Goal: Check status: Check status

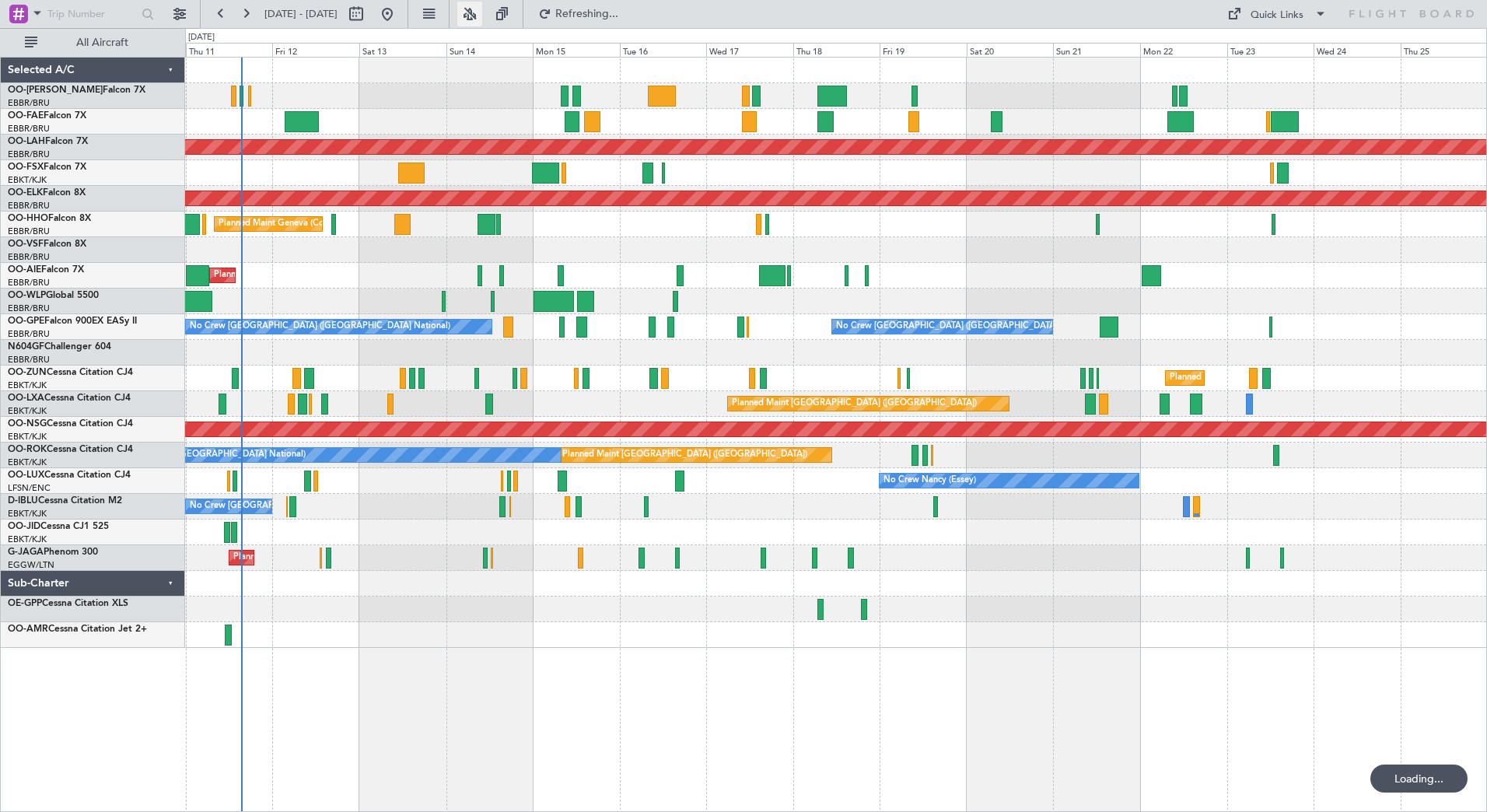
click at [482, 14] on button at bounding box center [470, 14] width 25 height 25
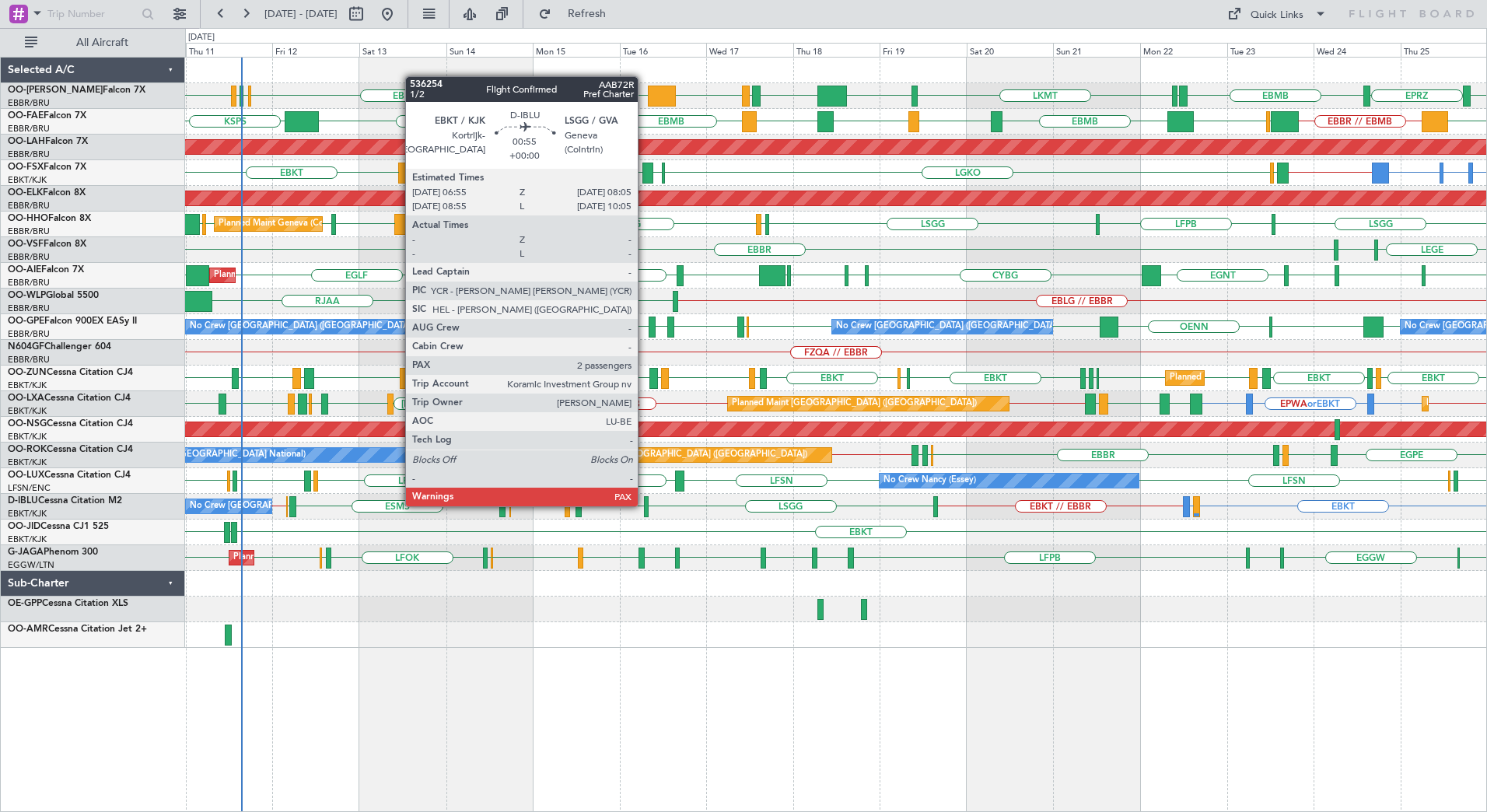
click at [645, 505] on div at bounding box center [646, 507] width 4 height 21
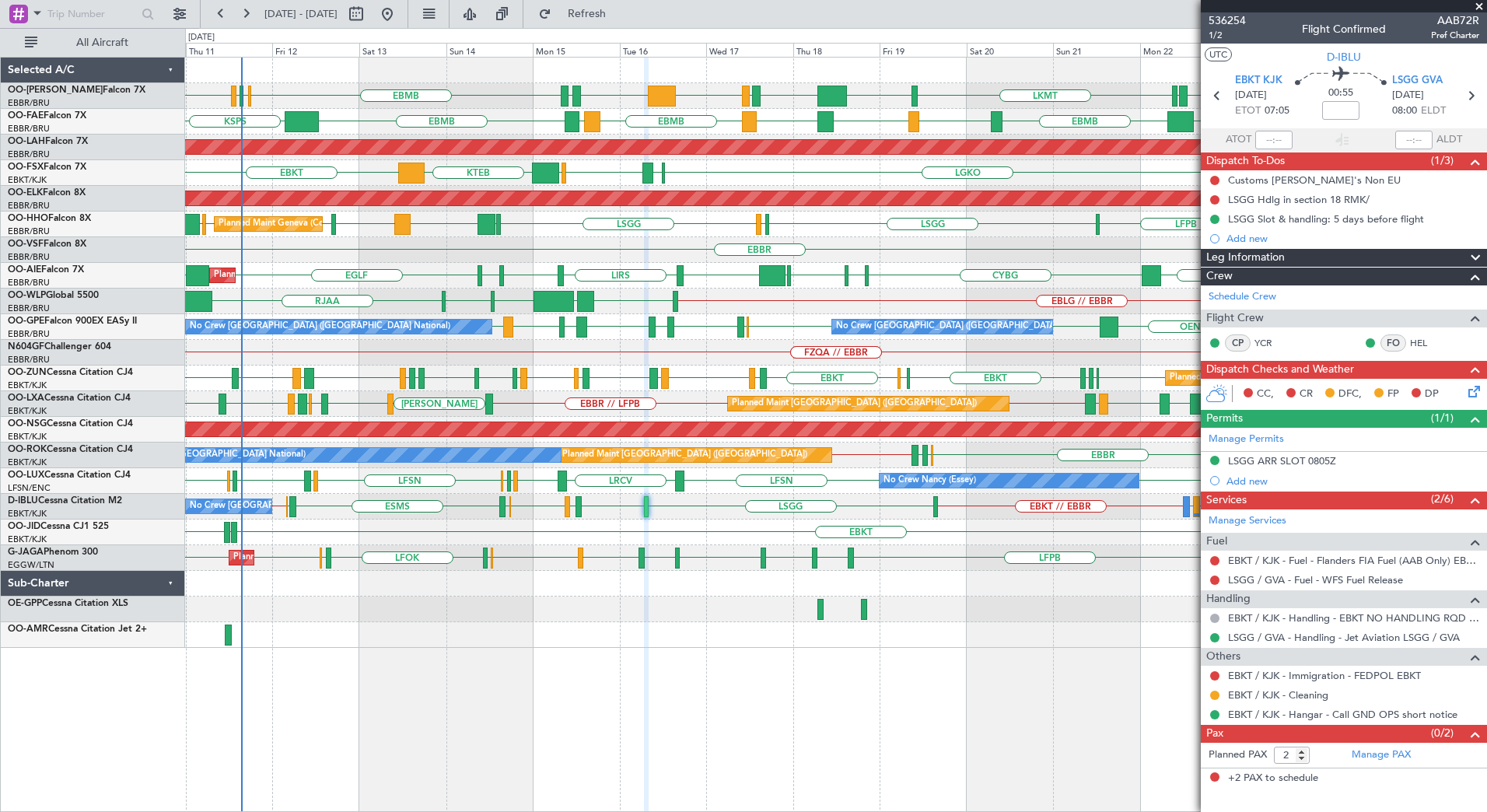
click at [1478, 5] on span at bounding box center [1479, 7] width 16 height 14
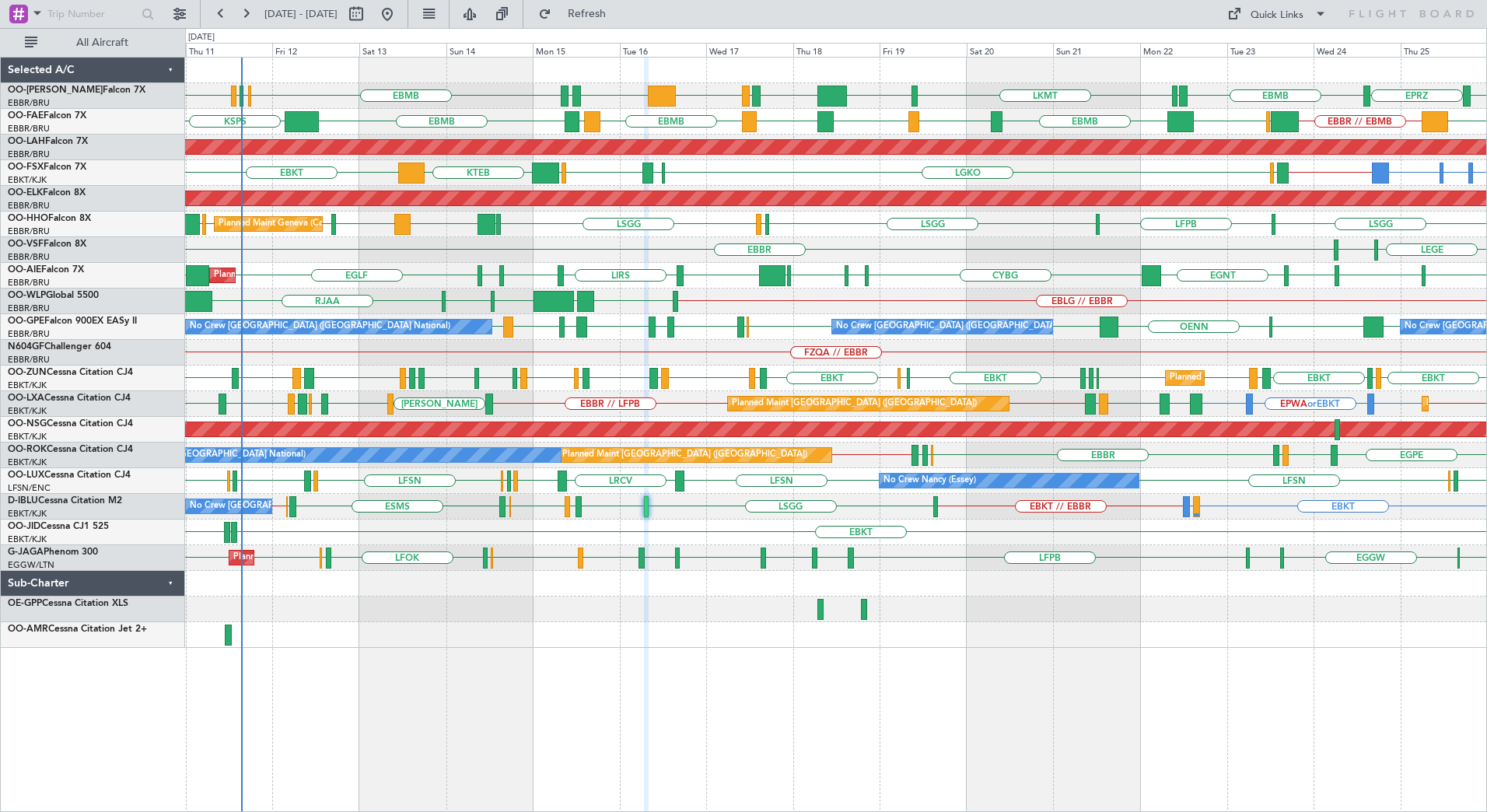
type input "0"
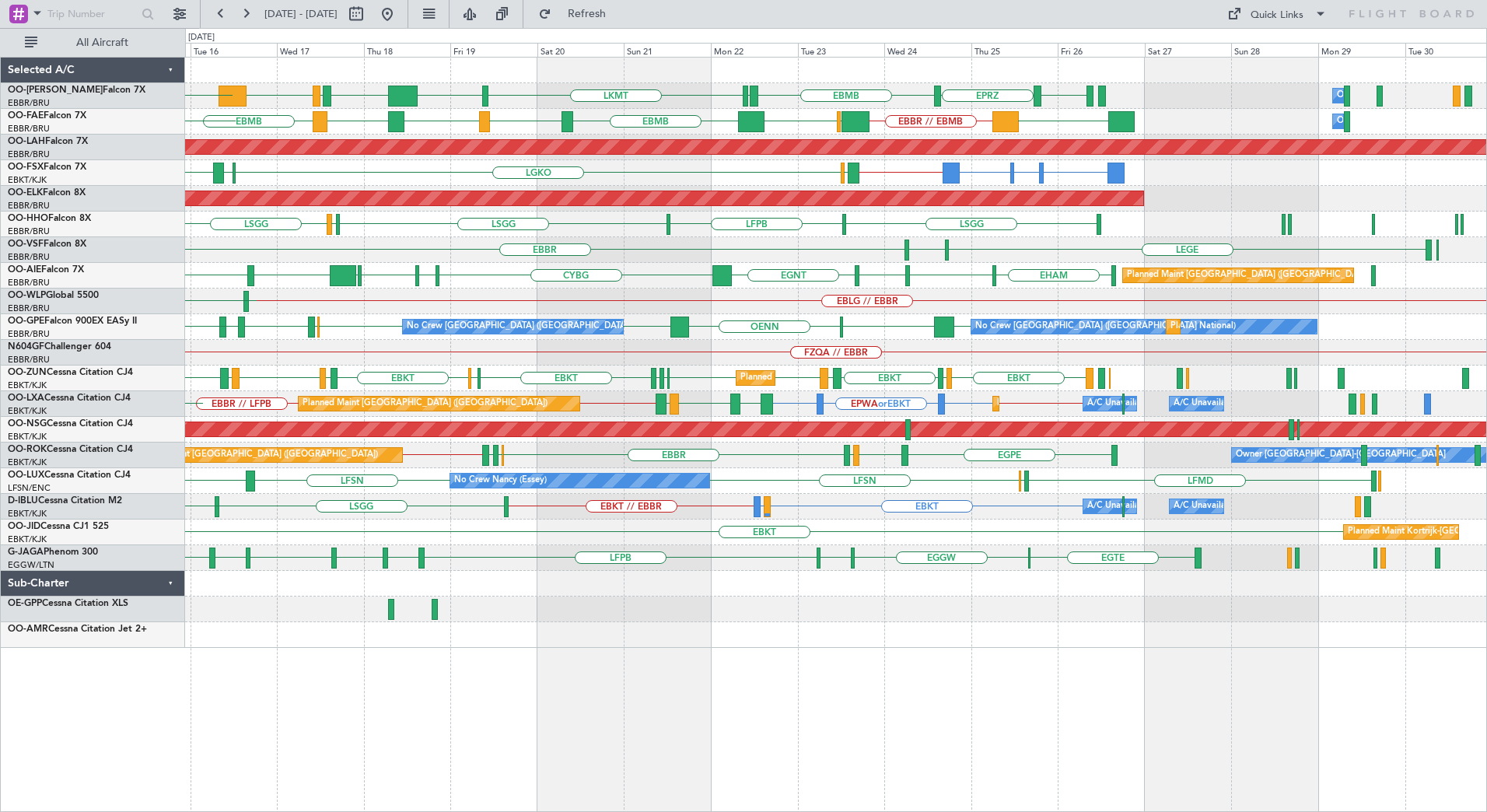
click at [494, 260] on div "EBBR LEGE LFMN" at bounding box center [835, 250] width 1301 height 26
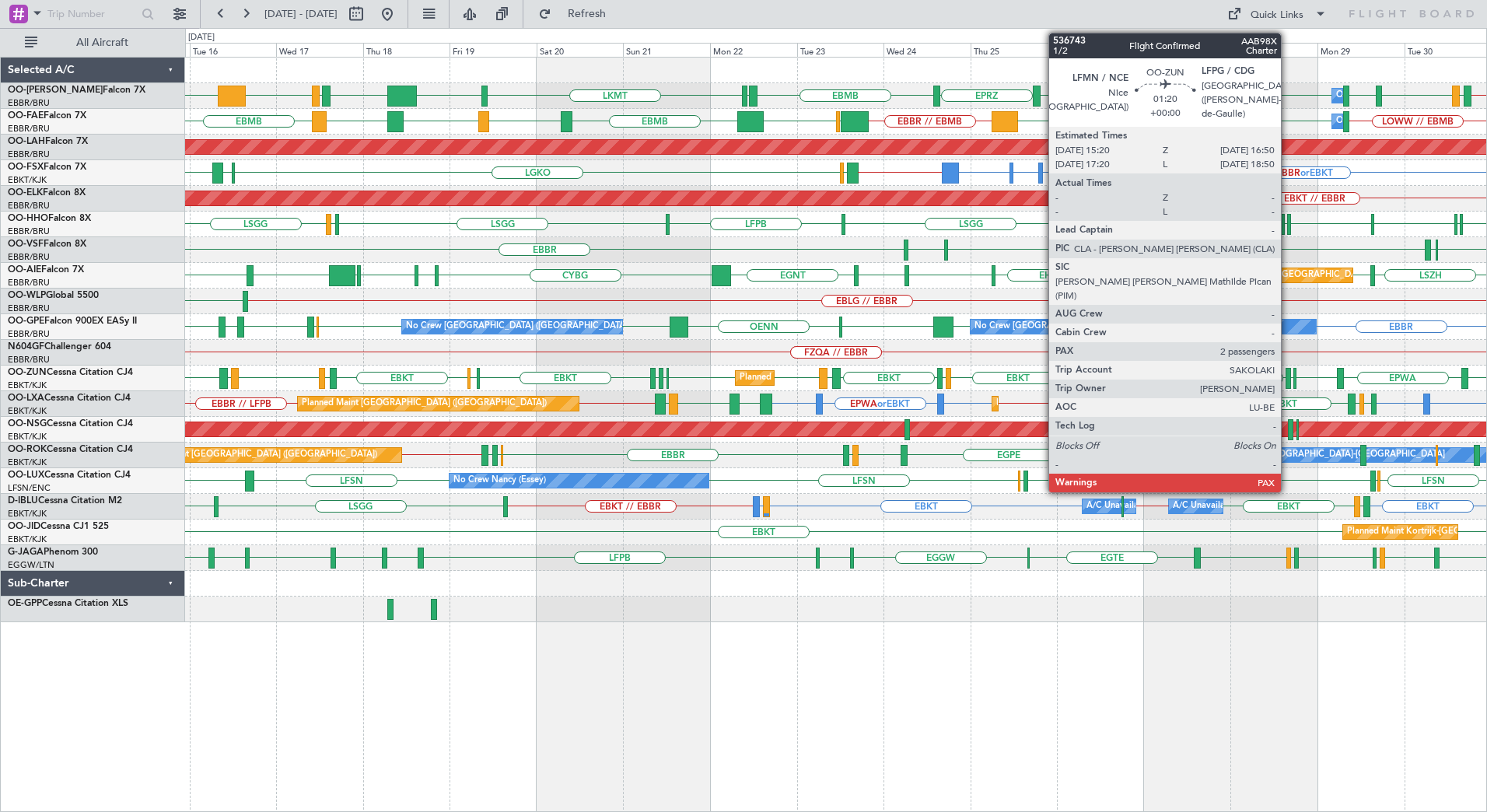
click at [1288, 378] on div at bounding box center [1288, 378] width 5 height 21
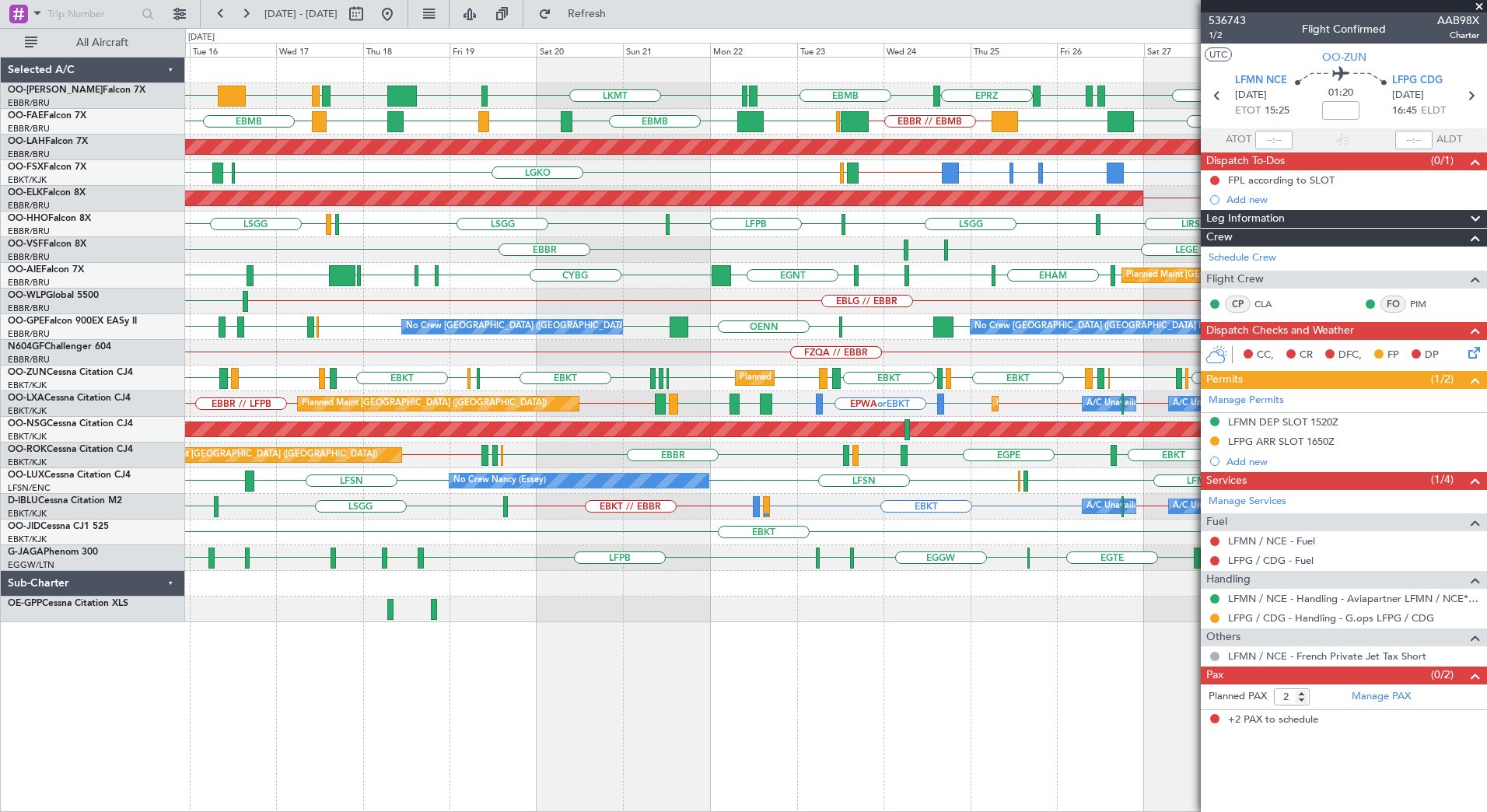
click at [1483, 8] on span at bounding box center [1479, 7] width 16 height 14
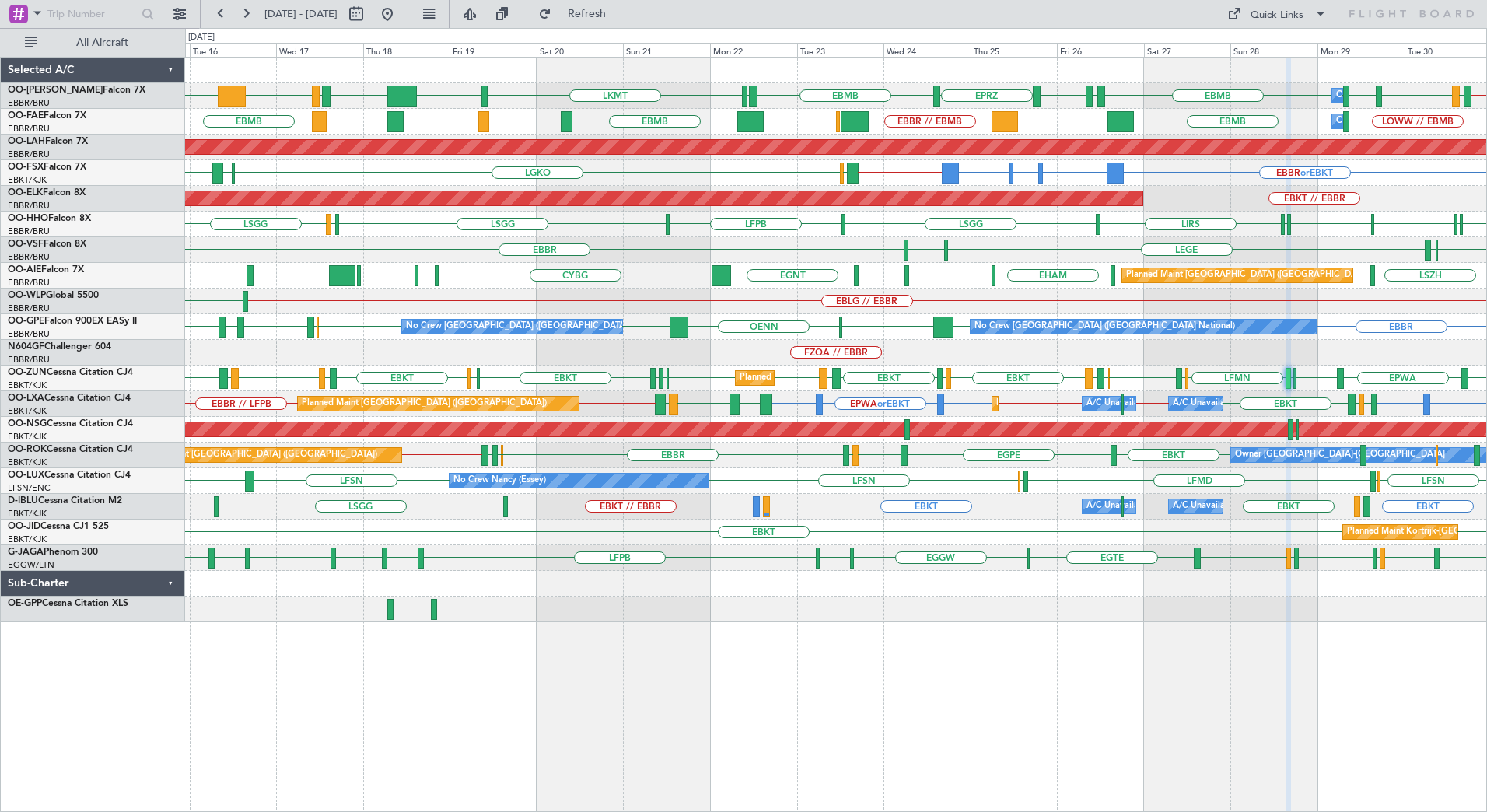
type input "0"
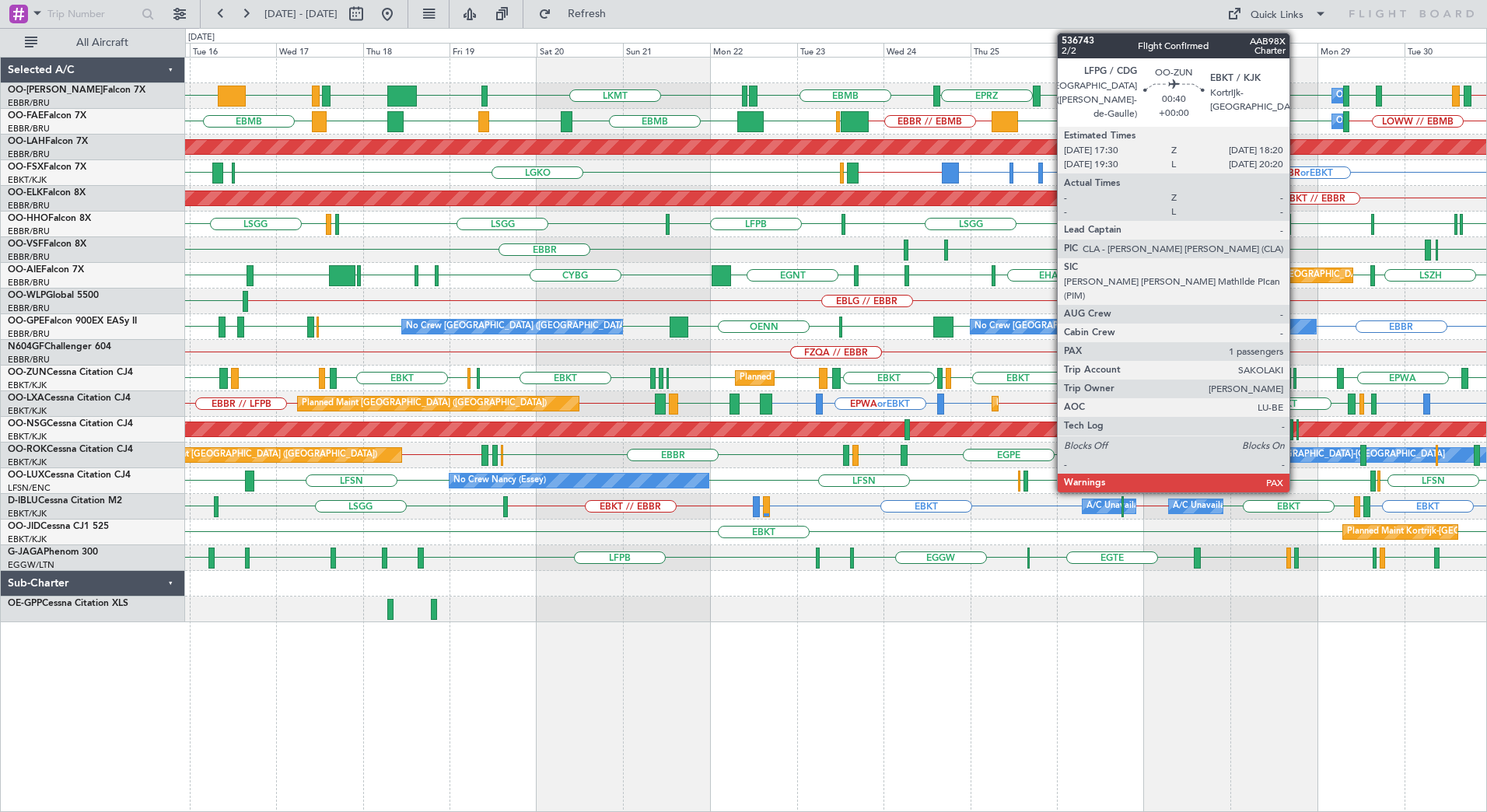
click at [1296, 372] on div at bounding box center [1295, 378] width 3 height 21
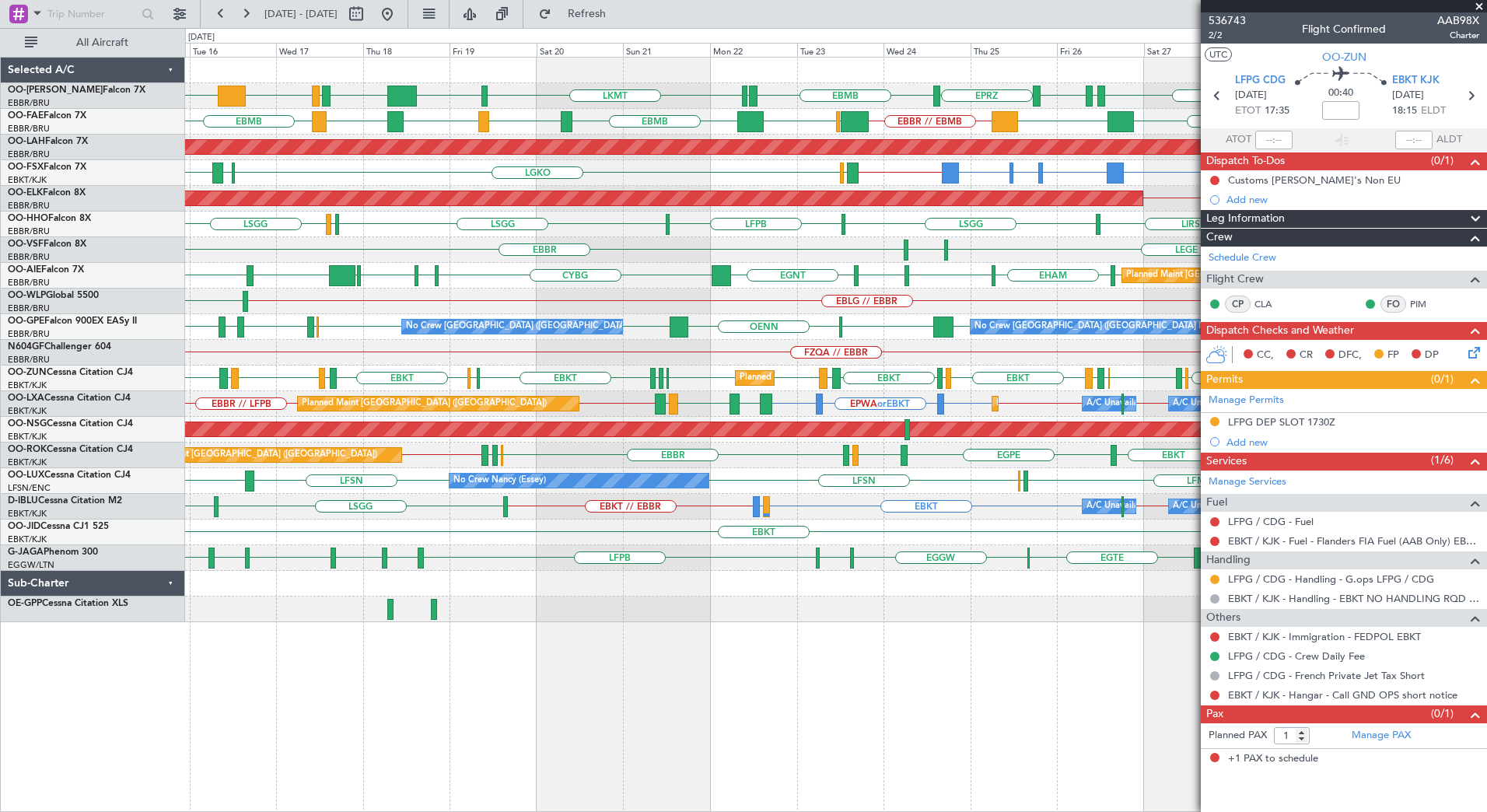
click at [1478, 8] on span at bounding box center [1479, 7] width 16 height 14
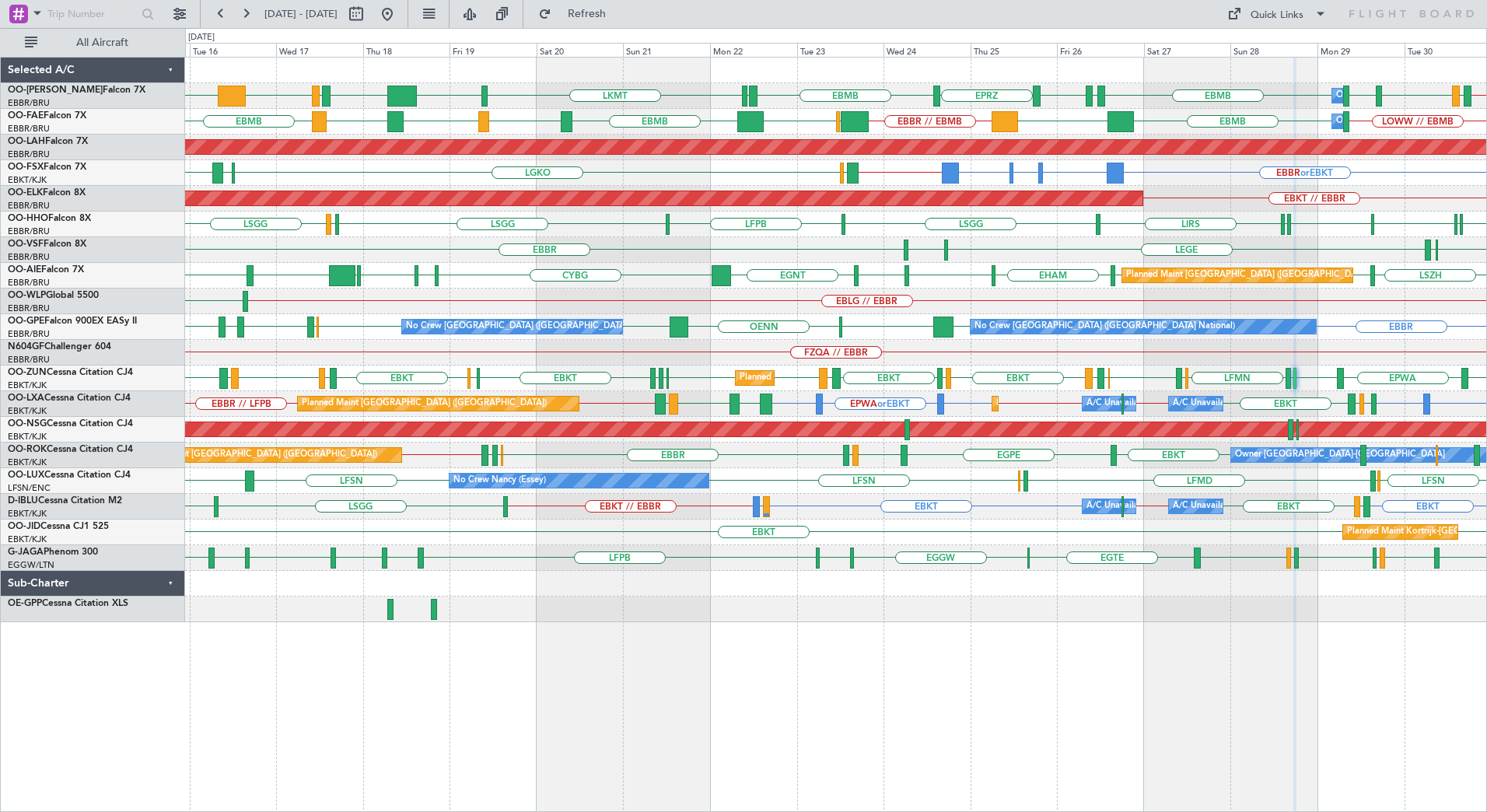
type input "0"
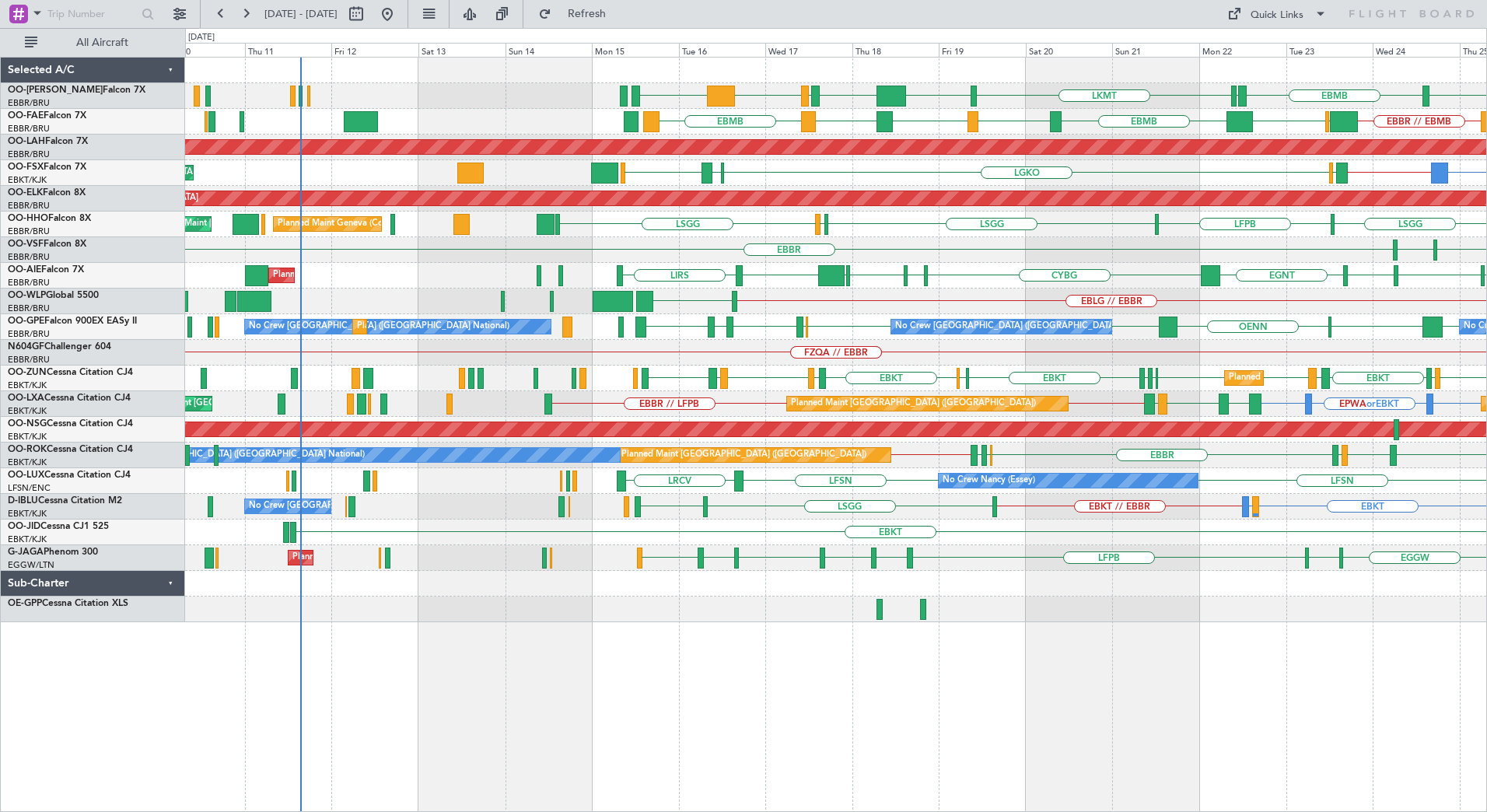
click at [988, 303] on div "EBMB EYSA LKMT EBMB FZAA FZQA FZAA EBMB EPRZ EBMB [GEOGRAPHIC_DATA] EBMB KADW K…" at bounding box center [835, 340] width 1301 height 565
